Goal: Use online tool/utility: Utilize a website feature to perform a specific function

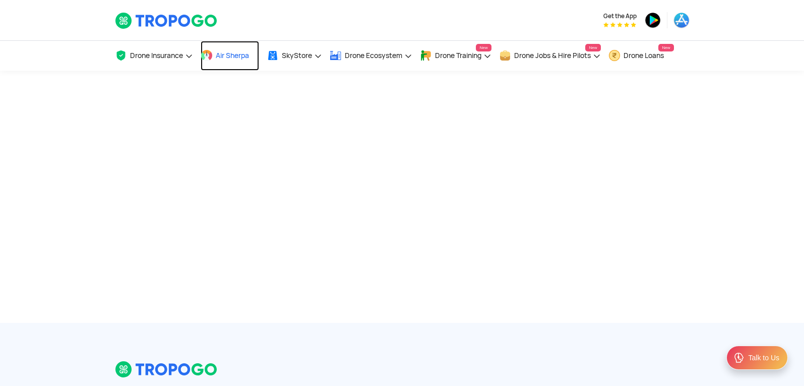
click at [237, 56] on span "Air Sherpa" at bounding box center [232, 55] width 33 height 8
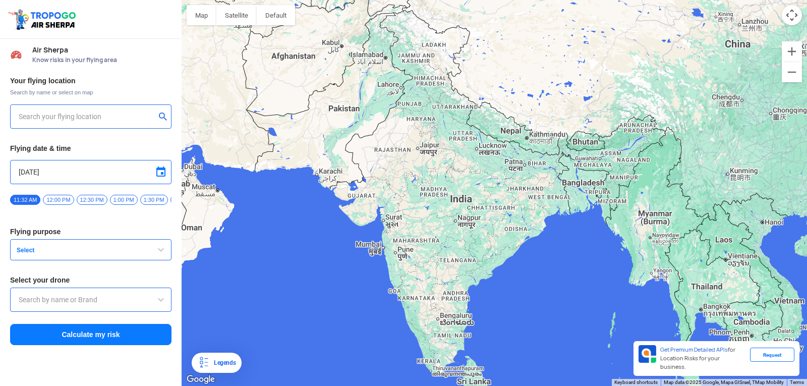
click at [111, 118] on input "text" at bounding box center [87, 116] width 137 height 12
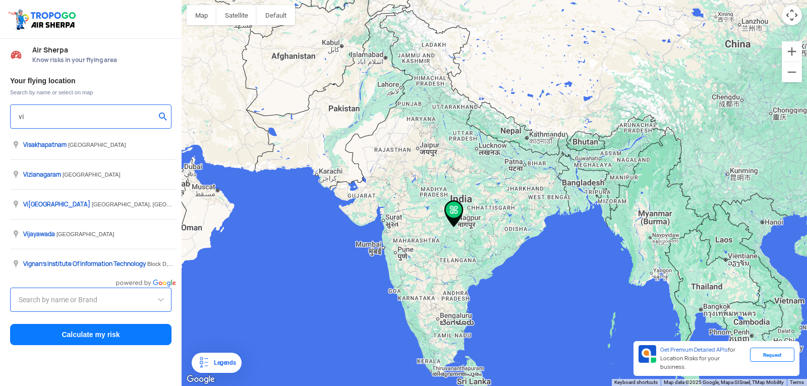
type input "[STREET_ADDRESS]"
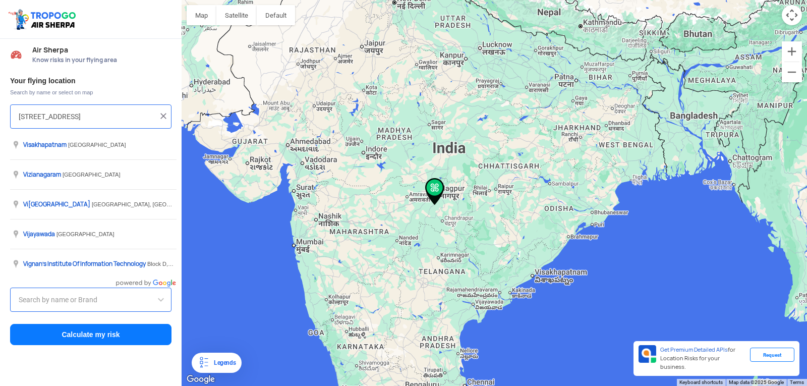
click at [119, 121] on input "[STREET_ADDRESS]" at bounding box center [87, 116] width 137 height 12
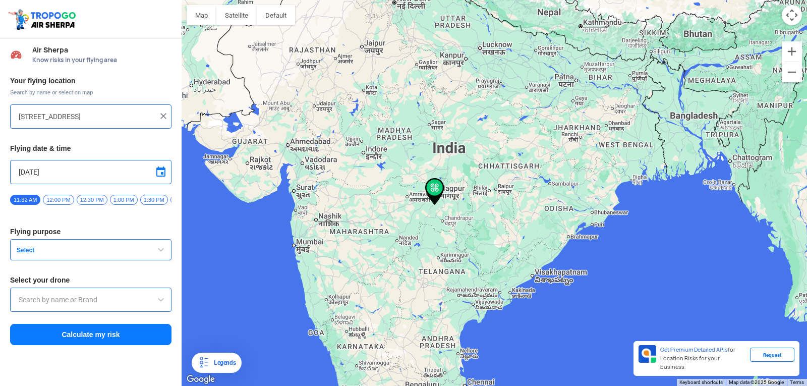
click at [165, 118] on img at bounding box center [163, 116] width 10 height 10
click at [33, 113] on input "text" at bounding box center [87, 116] width 137 height 12
click at [16, 113] on div "duvadda" at bounding box center [90, 116] width 161 height 24
click at [18, 117] on div "duvadda" at bounding box center [90, 116] width 161 height 24
click at [16, 111] on div "duvadda" at bounding box center [90, 116] width 161 height 24
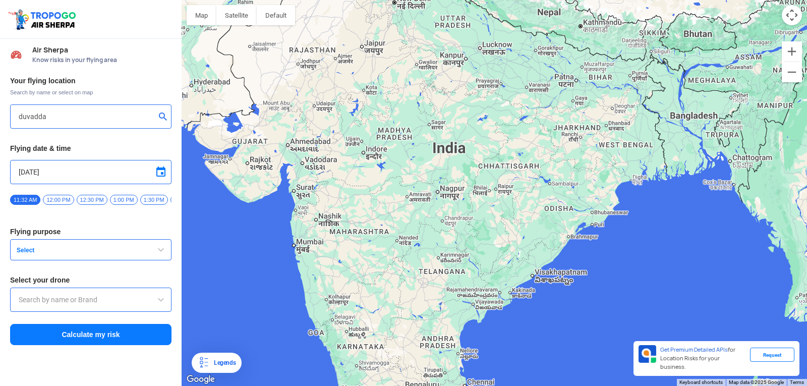
click at [18, 119] on div "duvadda" at bounding box center [90, 116] width 161 height 24
click at [21, 116] on input "duvadda" at bounding box center [87, 116] width 137 height 12
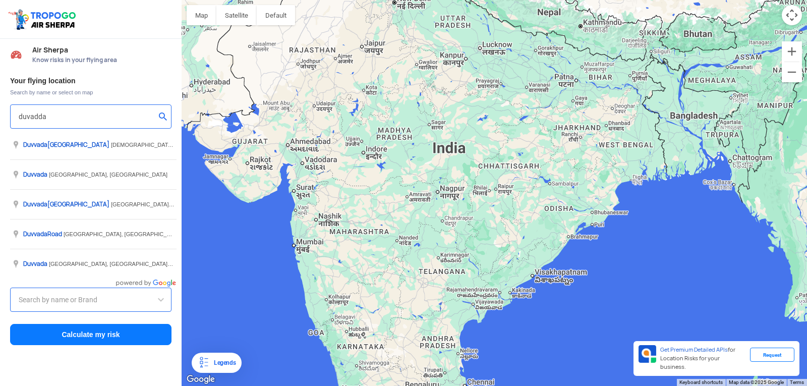
click at [18, 115] on div "duvadda" at bounding box center [90, 116] width 161 height 24
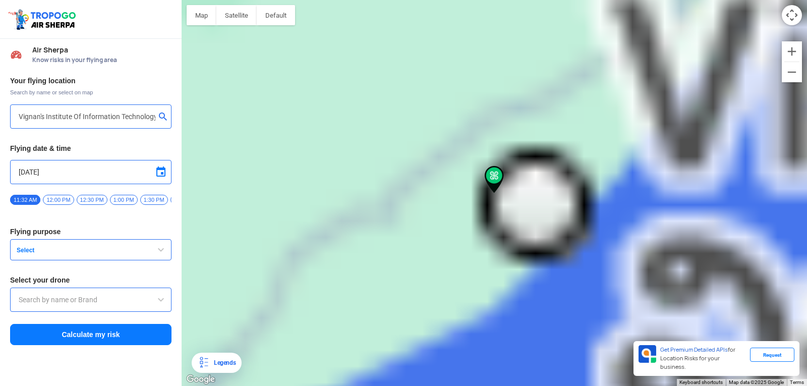
type input "[GEOGRAPHIC_DATA], [GEOGRAPHIC_DATA] 530049, [GEOGRAPHIC_DATA]"
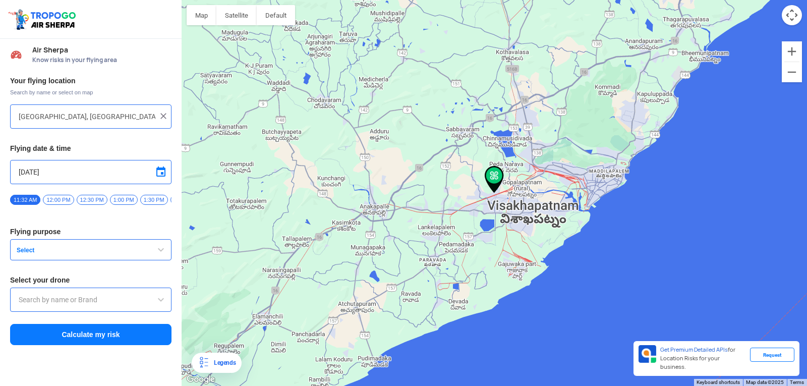
click at [69, 172] on input "[DATE]" at bounding box center [91, 172] width 144 height 12
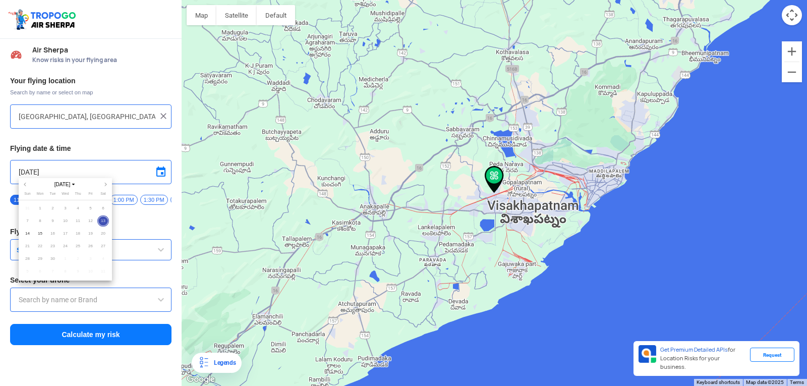
click at [32, 175] on div at bounding box center [403, 193] width 807 height 386
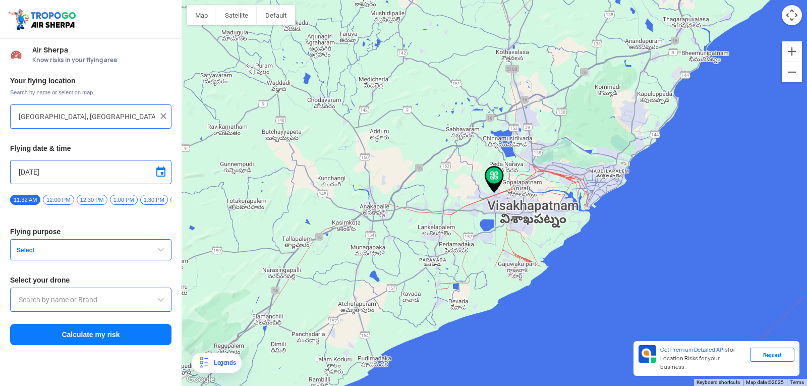
click at [61, 175] on input "[DATE]" at bounding box center [91, 172] width 144 height 12
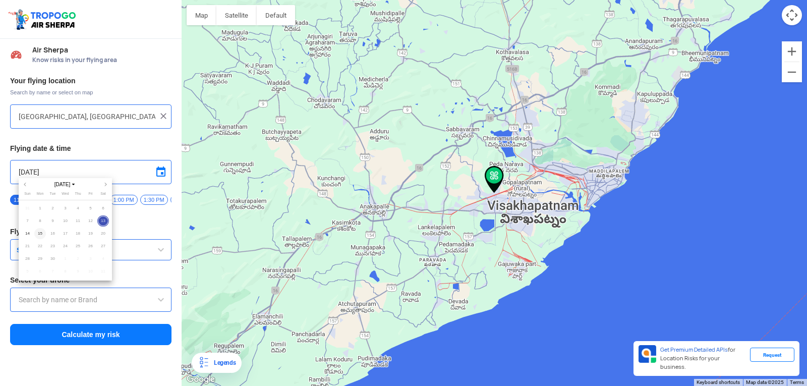
click at [40, 233] on span "15" at bounding box center [40, 234] width 12 height 12
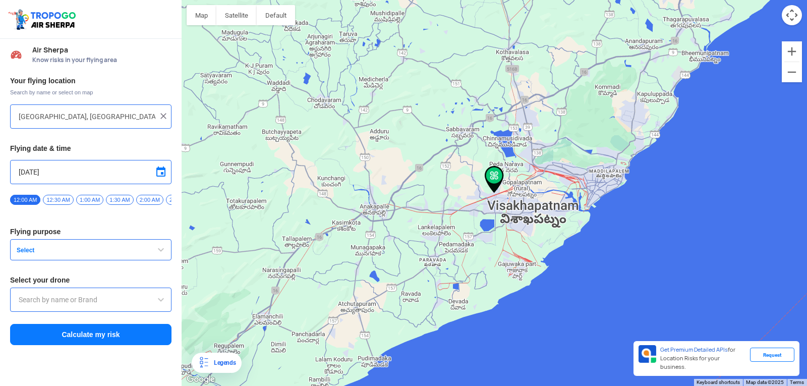
click at [33, 171] on input "[DATE]" at bounding box center [91, 172] width 144 height 12
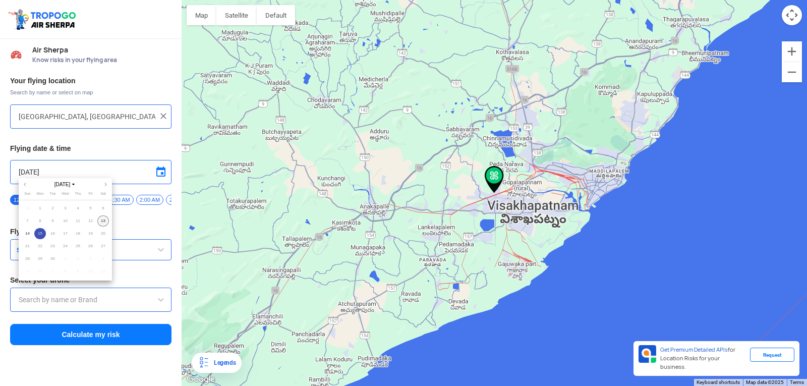
click at [101, 220] on span "13" at bounding box center [103, 221] width 12 height 12
type input "[DATE]"
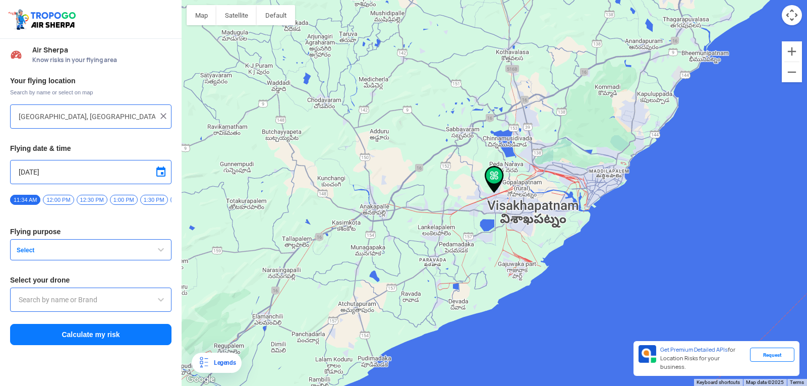
click at [52, 171] on input "[DATE]" at bounding box center [91, 172] width 144 height 12
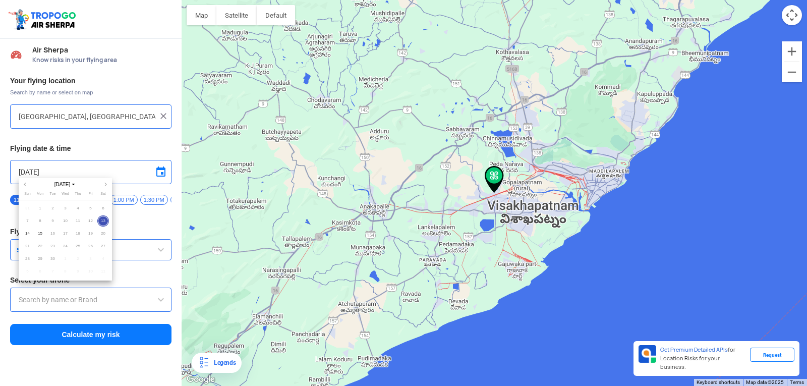
click at [114, 168] on div at bounding box center [403, 193] width 807 height 386
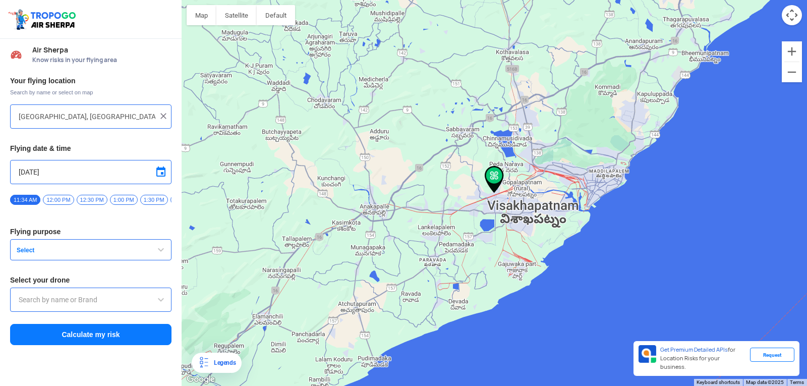
click at [24, 171] on input "[DATE]" at bounding box center [91, 172] width 144 height 12
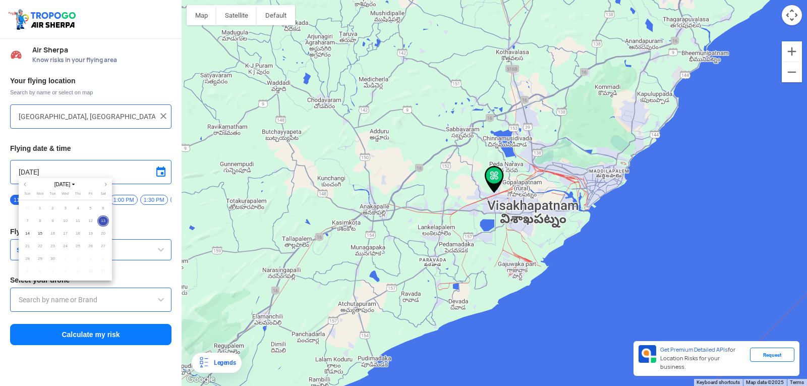
click at [101, 219] on span "13" at bounding box center [103, 221] width 12 height 12
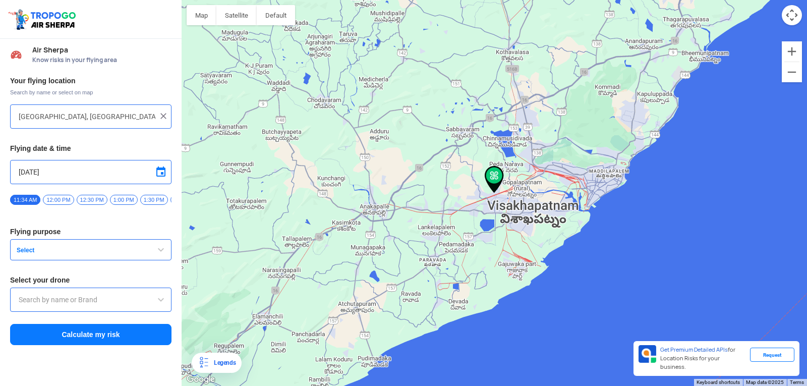
click at [37, 254] on span "Select" at bounding box center [76, 250] width 126 height 8
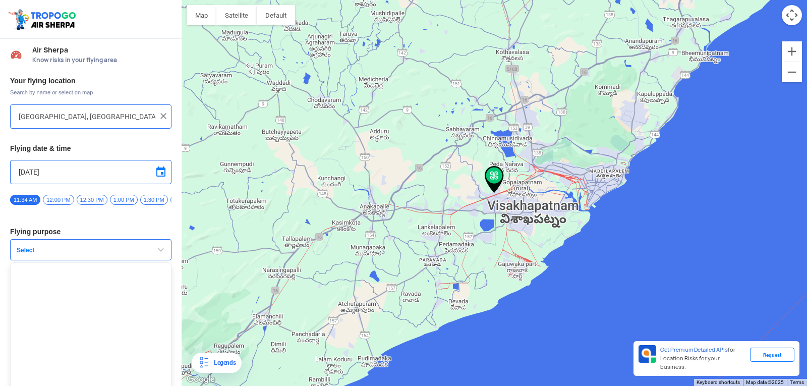
click at [159, 256] on span "button" at bounding box center [161, 250] width 12 height 12
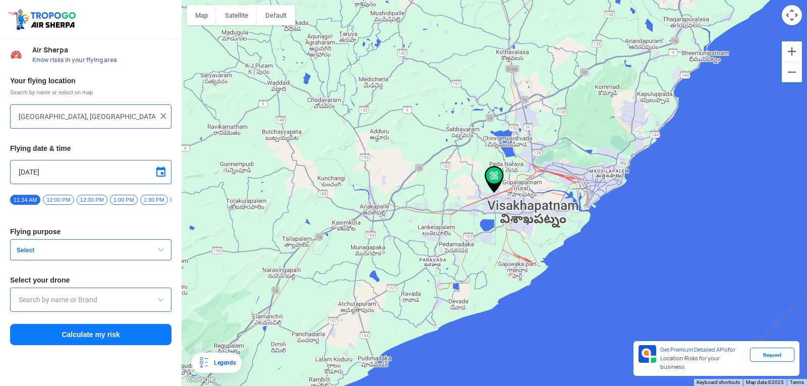
click at [52, 254] on span "Select" at bounding box center [76, 250] width 126 height 8
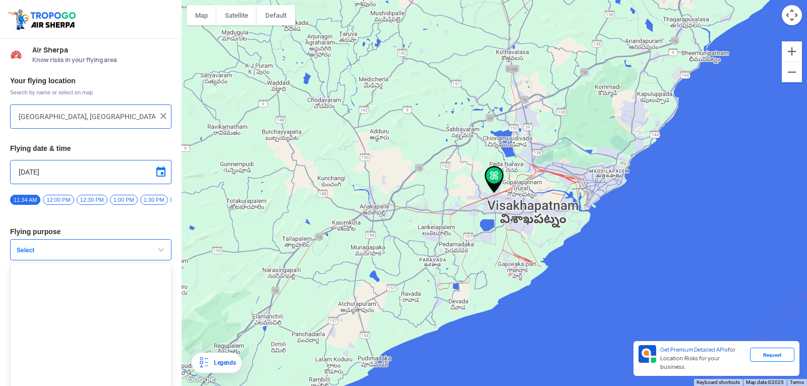
click at [31, 252] on span "Select" at bounding box center [76, 250] width 126 height 8
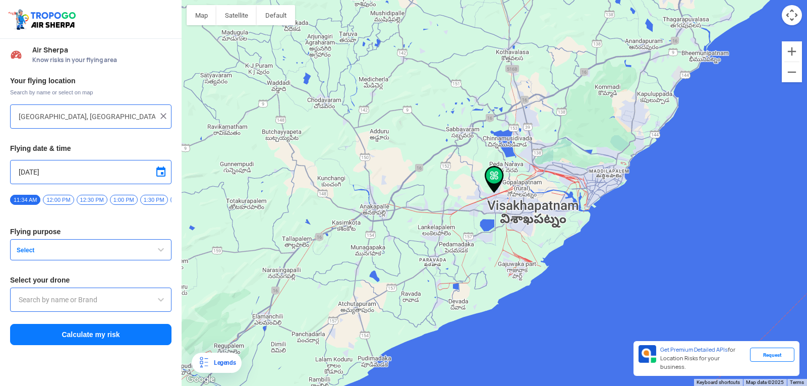
click at [160, 174] on span at bounding box center [161, 172] width 12 height 12
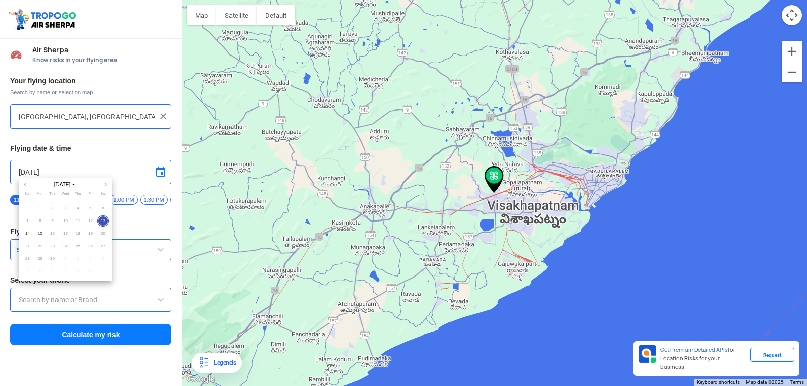
click at [104, 218] on span "13" at bounding box center [103, 221] width 12 height 12
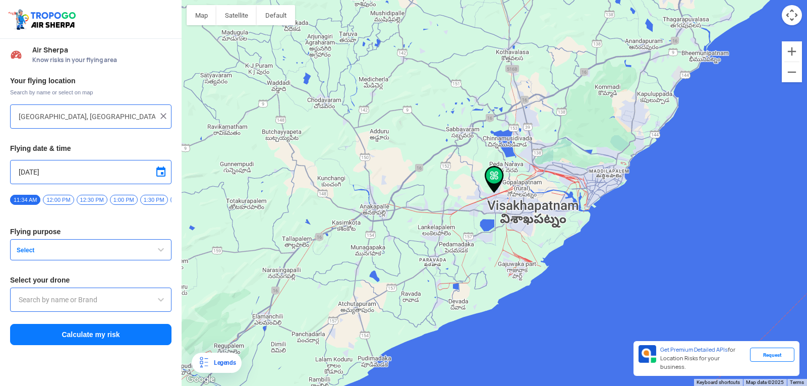
click at [104, 218] on div "Your flying location Search by name or select on map [GEOGRAPHIC_DATA], [GEOGRA…" at bounding box center [91, 211] width 182 height 280
click at [32, 170] on input "[DATE]" at bounding box center [91, 172] width 144 height 12
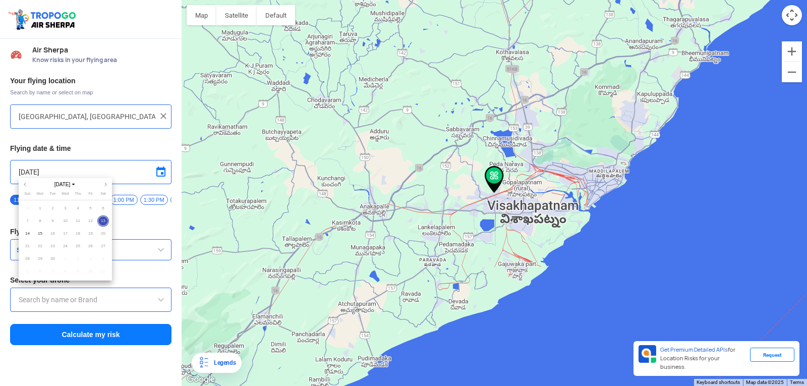
click at [82, 162] on div at bounding box center [403, 193] width 807 height 386
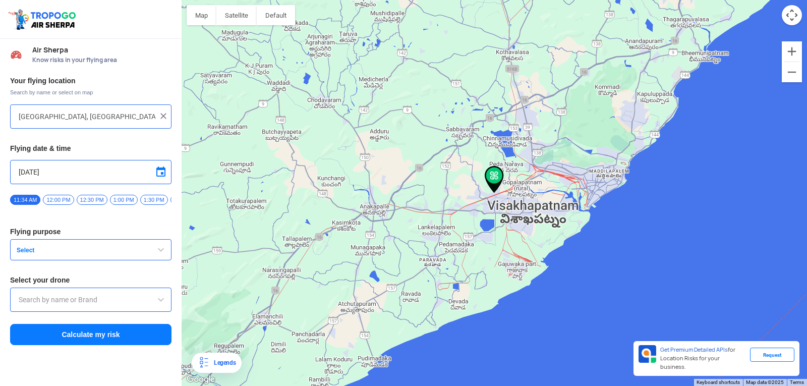
click at [162, 251] on span "button" at bounding box center [161, 250] width 12 height 12
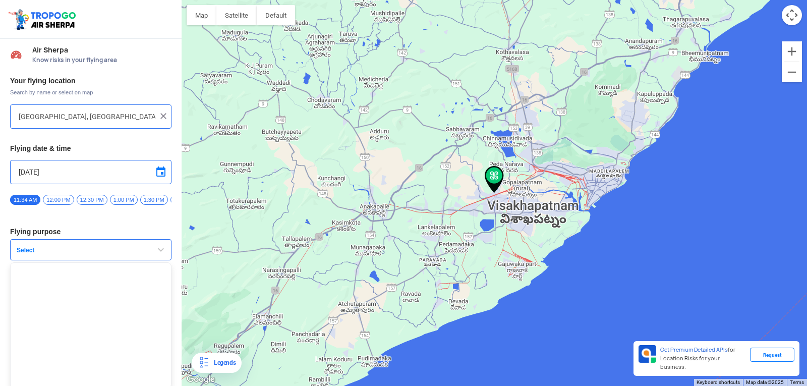
scroll to position [7, 0]
click at [158, 249] on span "button" at bounding box center [161, 247] width 12 height 12
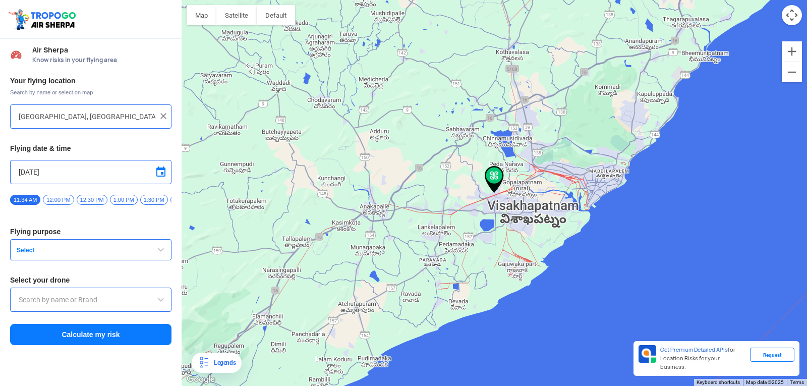
scroll to position [0, 0]
click at [44, 259] on button "Select" at bounding box center [90, 249] width 161 height 21
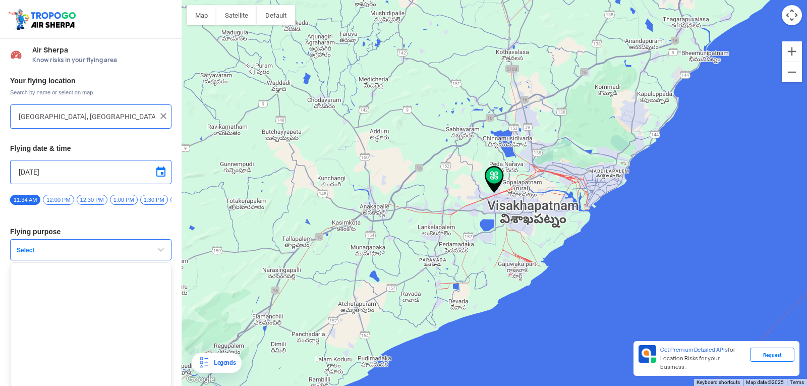
click at [44, 259] on button "Select" at bounding box center [90, 249] width 161 height 21
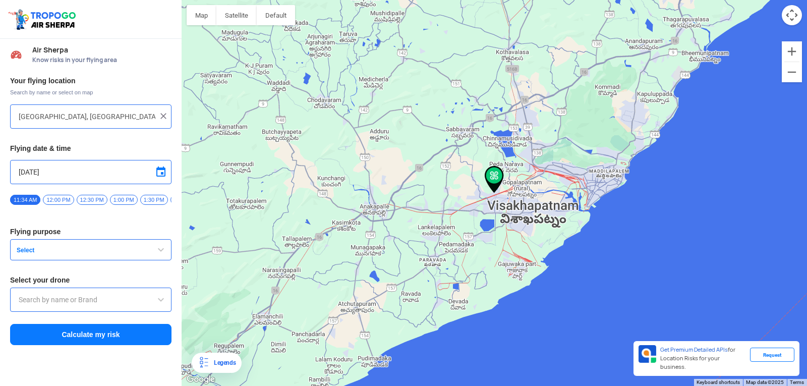
click at [18, 250] on span "Select" at bounding box center [76, 250] width 126 height 8
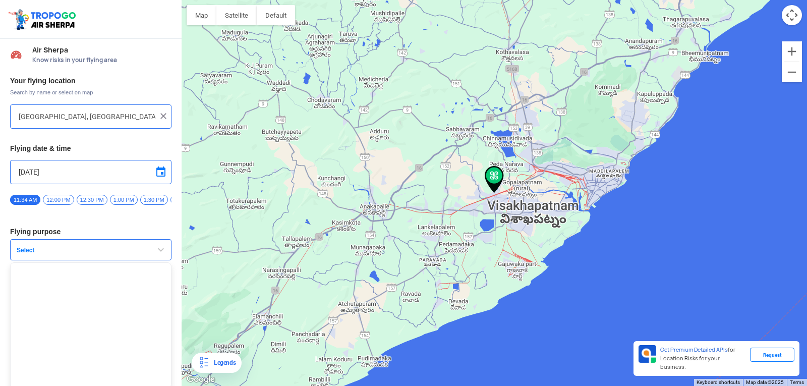
click at [29, 254] on span "Select" at bounding box center [76, 250] width 126 height 8
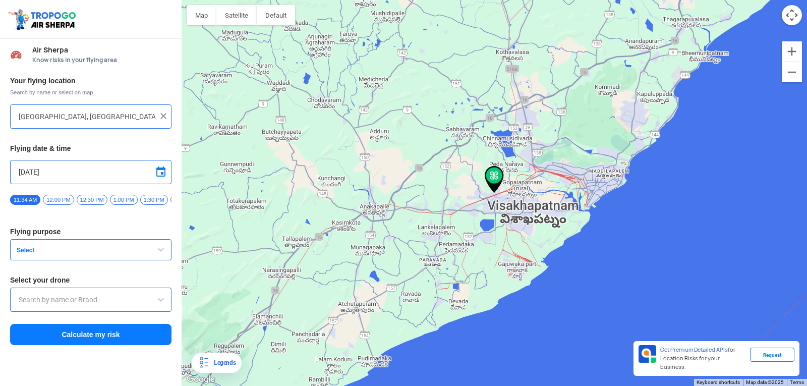
click at [133, 305] on input "text" at bounding box center [91, 300] width 144 height 12
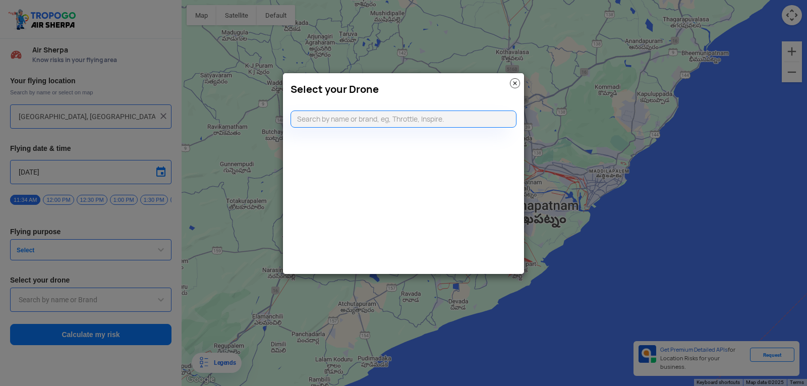
click at [214, 141] on modal-container "Select your Drone" at bounding box center [403, 193] width 807 height 386
click at [513, 85] on img at bounding box center [515, 83] width 10 height 10
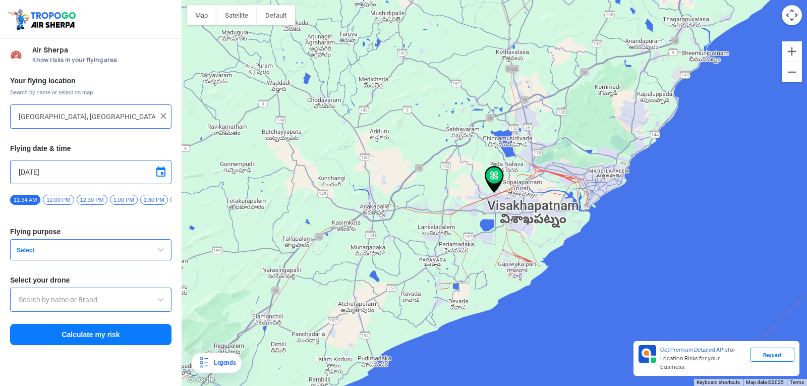
click at [161, 256] on span "button" at bounding box center [161, 250] width 12 height 12
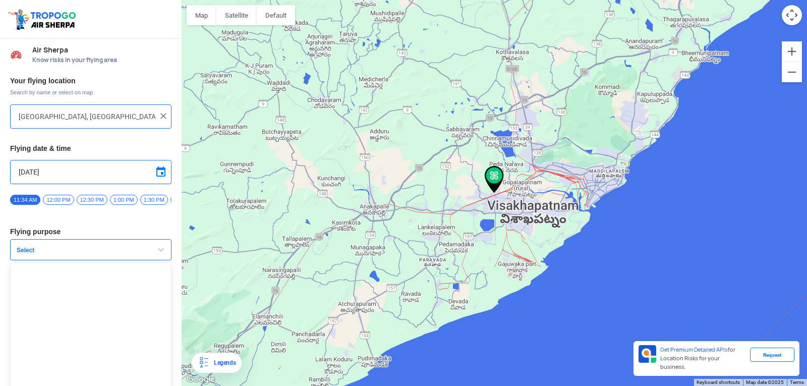
click at [161, 256] on span "button" at bounding box center [161, 250] width 12 height 12
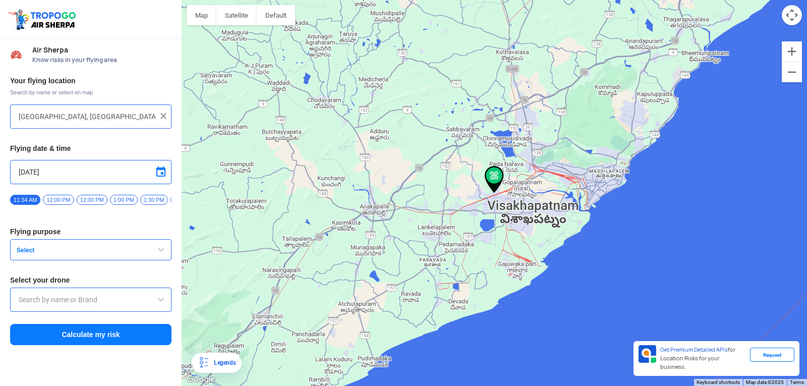
click at [28, 241] on div "Your flying location Search by name or select on map [GEOGRAPHIC_DATA], [GEOGRA…" at bounding box center [91, 211] width 182 height 280
click at [34, 252] on span "Select" at bounding box center [76, 250] width 126 height 8
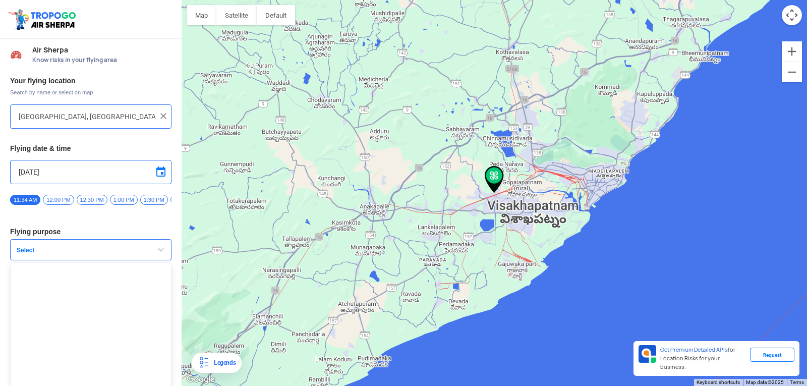
click at [34, 252] on span "Select" at bounding box center [76, 250] width 126 height 8
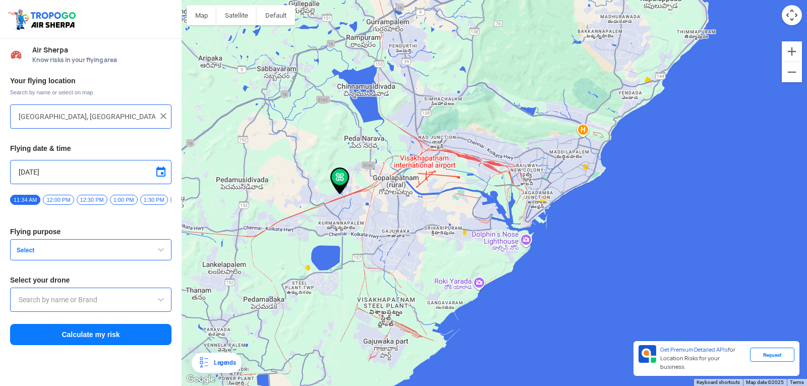
drag, startPoint x: 265, startPoint y: 185, endPoint x: 346, endPoint y: 234, distance: 94.8
click at [346, 234] on div at bounding box center [494, 193] width 625 height 386
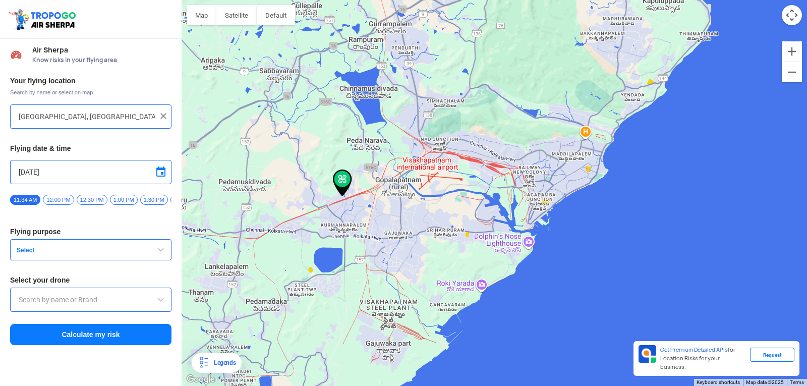
click at [155, 254] on span "button" at bounding box center [161, 250] width 12 height 12
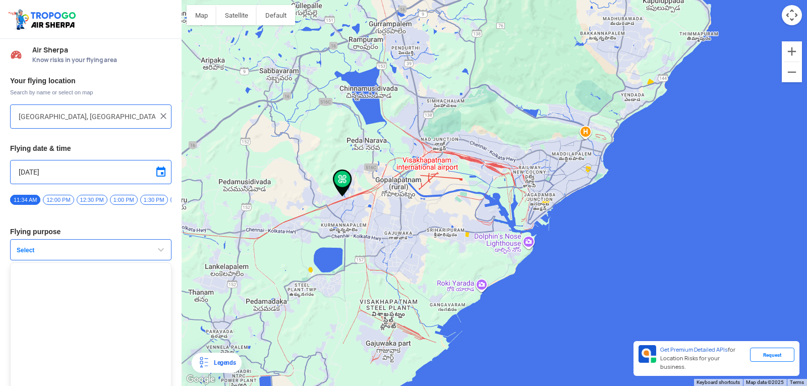
click at [161, 256] on span "button" at bounding box center [161, 250] width 12 height 12
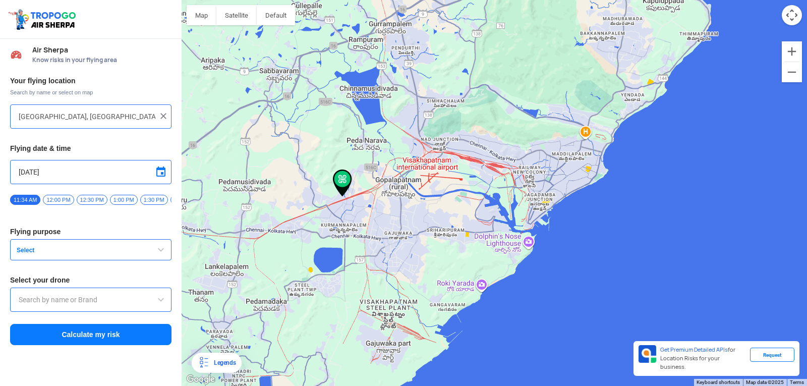
click at [159, 305] on span at bounding box center [161, 300] width 12 height 12
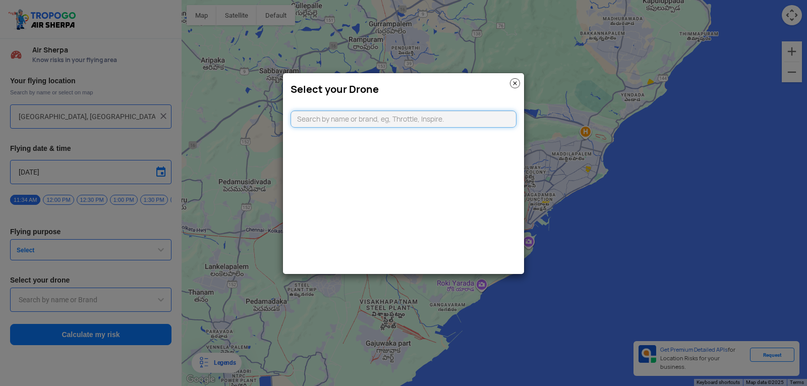
click at [316, 118] on input "text" at bounding box center [403, 118] width 226 height 17
type input "d"
click at [515, 84] on img at bounding box center [515, 83] width 10 height 10
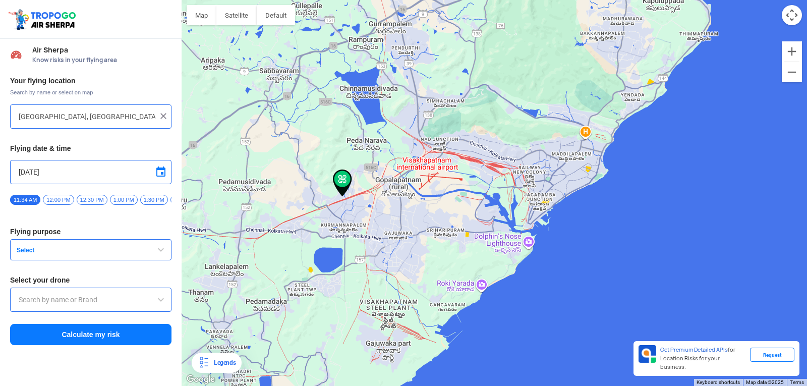
click at [129, 310] on div at bounding box center [90, 299] width 161 height 24
click at [161, 303] on span at bounding box center [161, 300] width 12 height 12
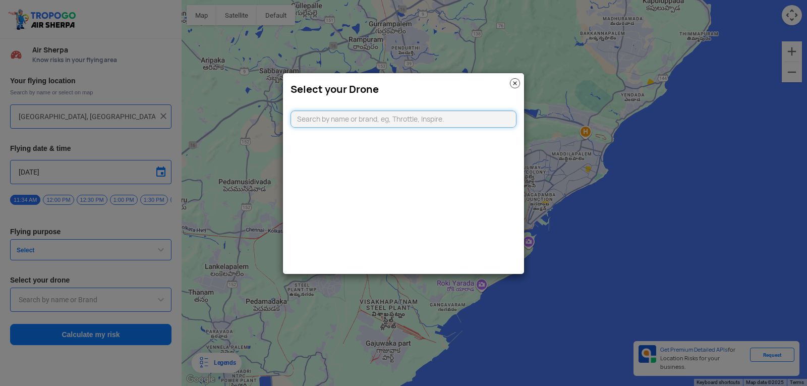
type input "d"
type input "D"
click at [153, 305] on modal-container "Select your Drone D Can't find your drone. Let us know by CLICKING HERE" at bounding box center [403, 193] width 807 height 386
click at [517, 84] on img at bounding box center [515, 83] width 10 height 10
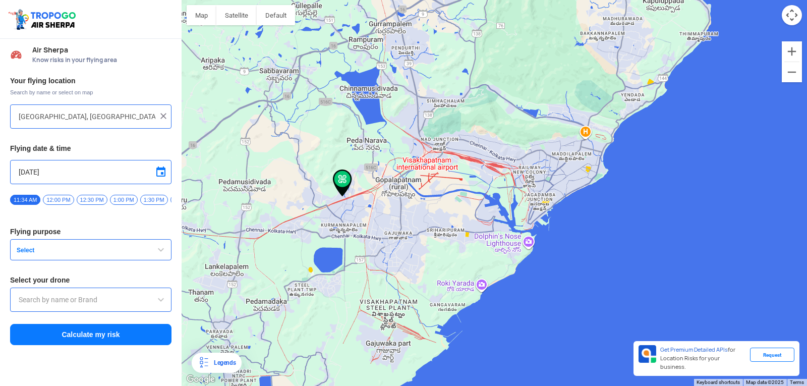
click at [123, 294] on div at bounding box center [90, 299] width 161 height 24
click at [162, 300] on span at bounding box center [161, 300] width 12 height 12
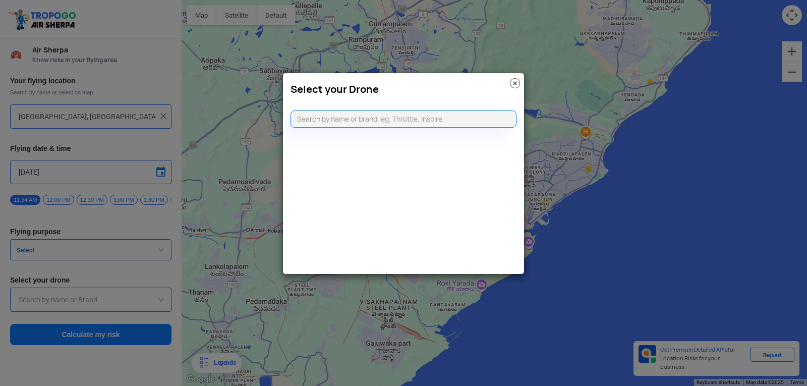
click at [514, 84] on img at bounding box center [515, 83] width 10 height 10
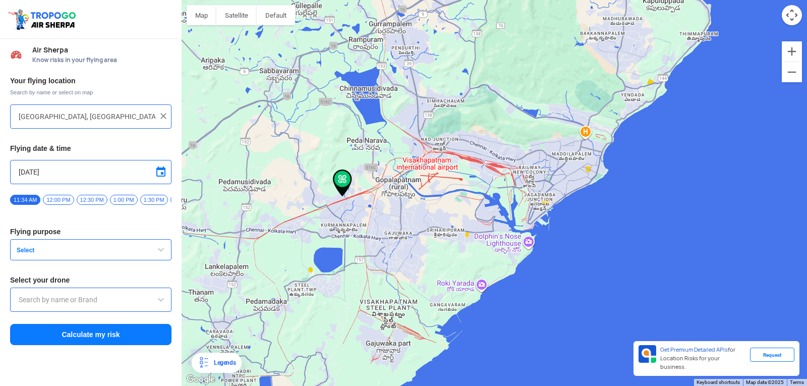
click at [161, 116] on img at bounding box center [163, 116] width 10 height 10
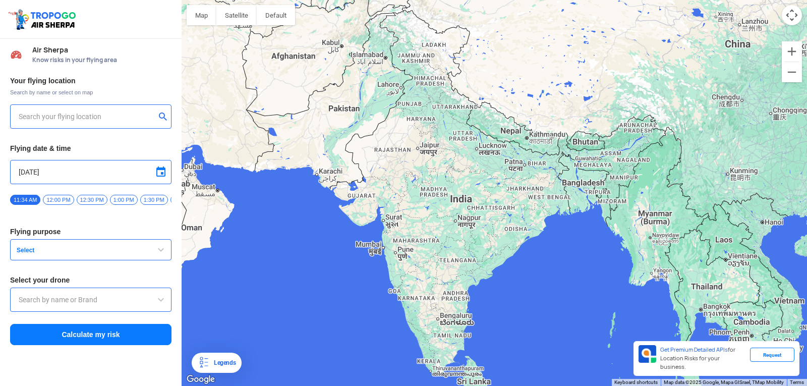
click at [64, 119] on input "text" at bounding box center [87, 116] width 137 height 12
type input "[GEOGRAPHIC_DATA] Area, 31-50-11/5, STBL, [GEOGRAPHIC_DATA], [GEOGRAPHIC_DATA],…"
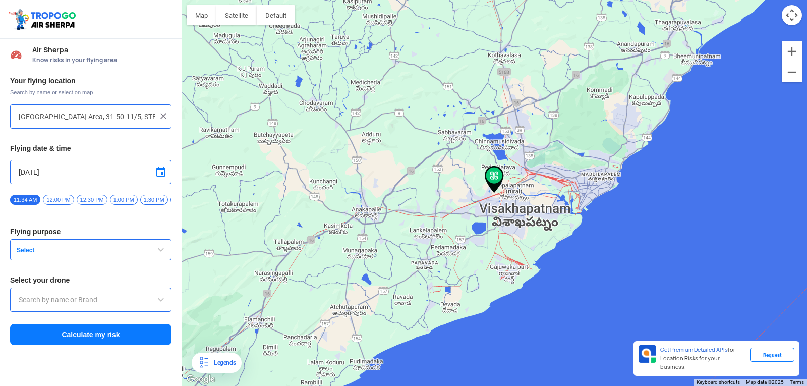
click at [150, 122] on input "[GEOGRAPHIC_DATA] Area, 31-50-11/5, STBL, [GEOGRAPHIC_DATA], [GEOGRAPHIC_DATA],…" at bounding box center [87, 116] width 137 height 12
click at [162, 118] on img at bounding box center [163, 116] width 10 height 10
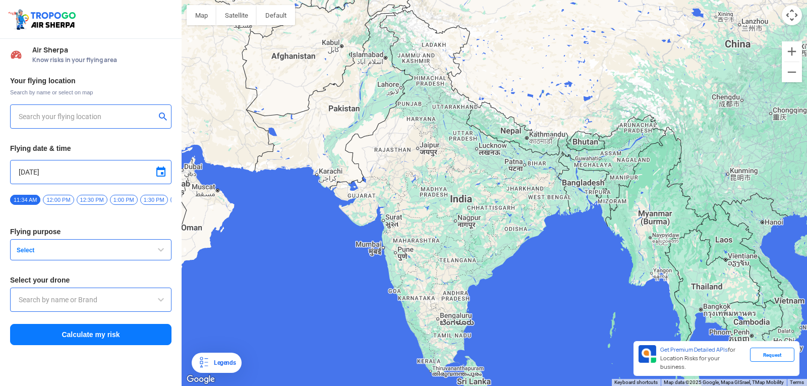
click at [88, 123] on div at bounding box center [90, 116] width 161 height 24
click at [88, 118] on input "text" at bounding box center [87, 116] width 137 height 12
type input "[GEOGRAPHIC_DATA], [GEOGRAPHIC_DATA] 530049, [GEOGRAPHIC_DATA]"
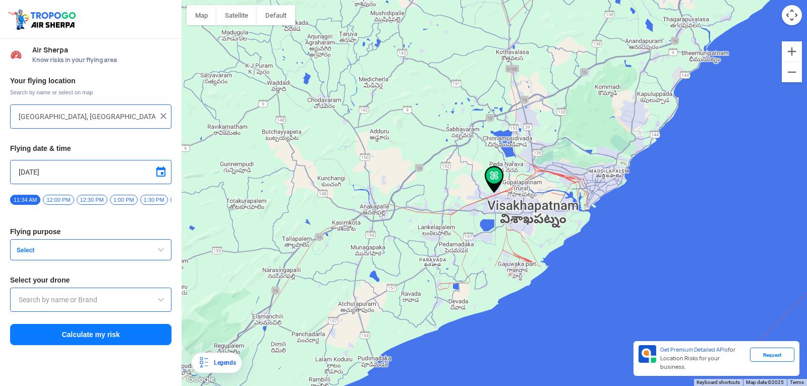
click at [38, 253] on span "Select" at bounding box center [76, 250] width 126 height 8
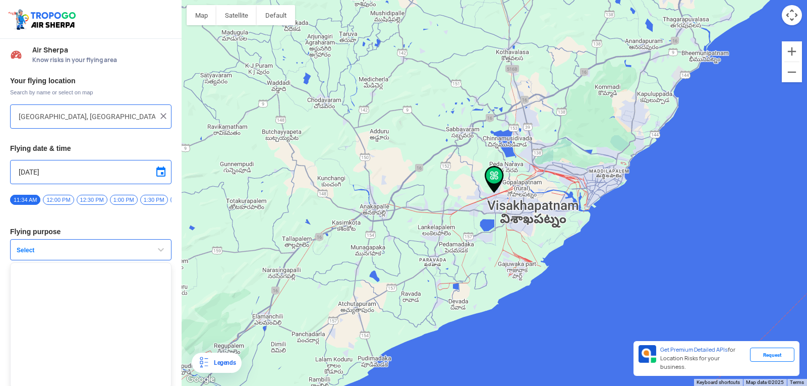
click at [155, 256] on span "button" at bounding box center [161, 250] width 12 height 12
